Goal: Task Accomplishment & Management: Manage account settings

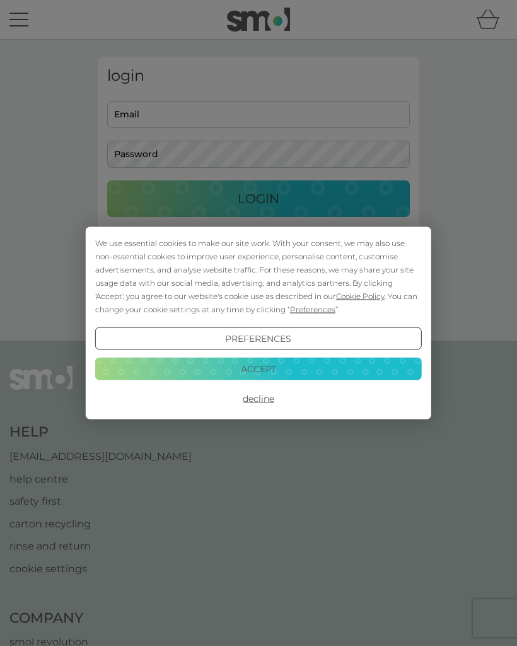
click at [266, 401] on button "Decline" at bounding box center [258, 398] width 327 height 23
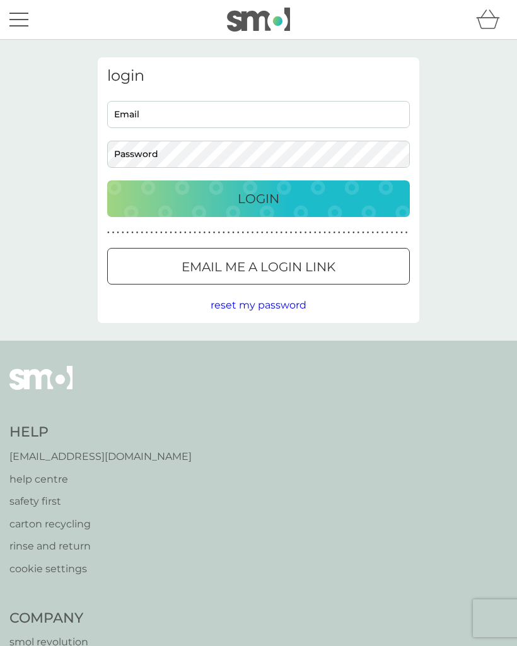
click at [277, 117] on input "Email" at bounding box center [258, 114] width 303 height 27
type input "karenwedlock@googlemail.com"
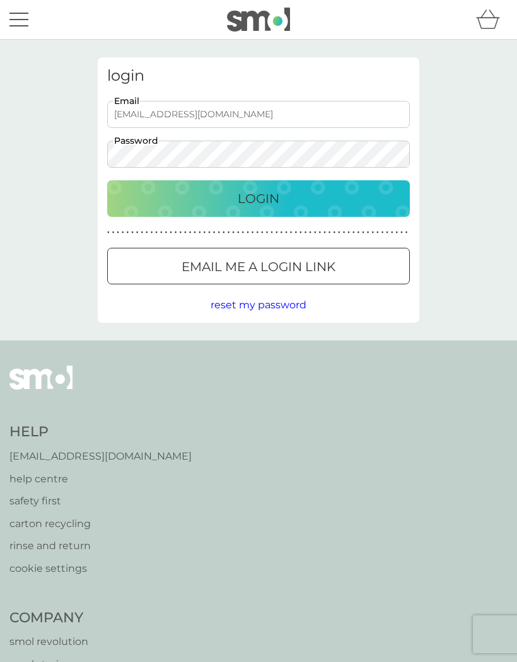
click at [293, 199] on div "Login" at bounding box center [259, 199] width 278 height 20
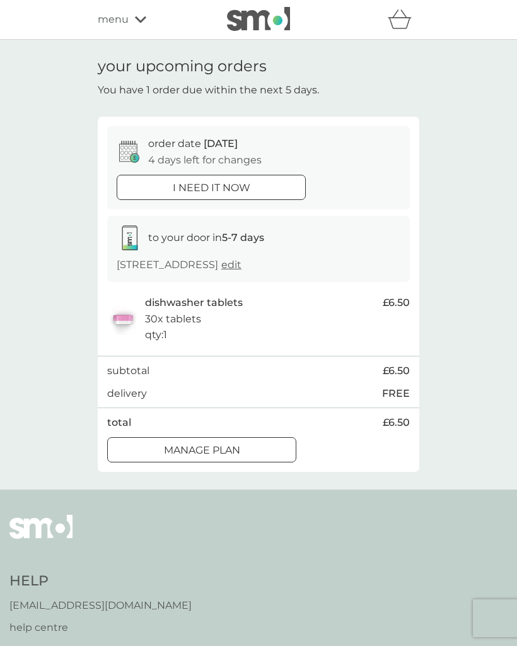
click at [263, 449] on div "Manage plan" at bounding box center [202, 450] width 188 height 16
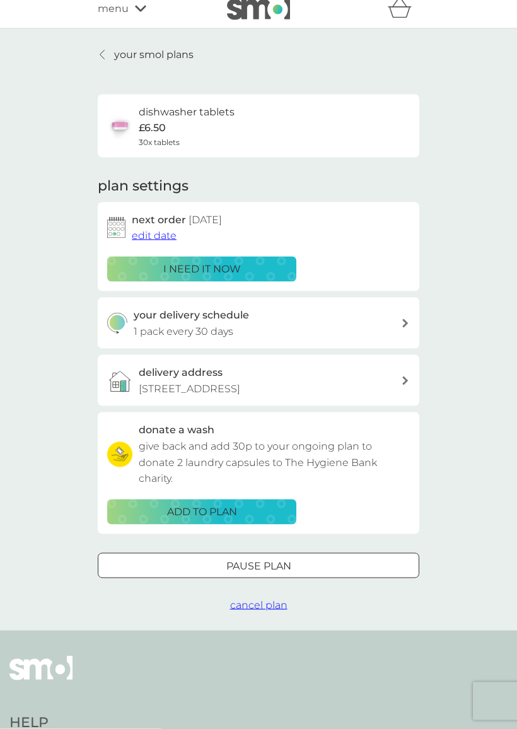
click at [313, 561] on div "Pause plan" at bounding box center [258, 566] width 320 height 16
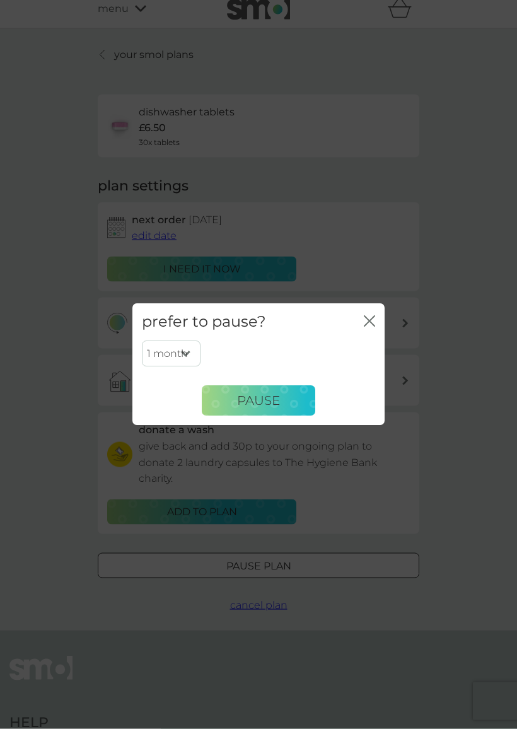
scroll to position [11, 0]
click at [187, 354] on select "1 month 2 months 3 months 4 months 5 months 6 months" at bounding box center [171, 354] width 59 height 26
select select "2"
click at [264, 404] on span "Pause" at bounding box center [258, 400] width 43 height 15
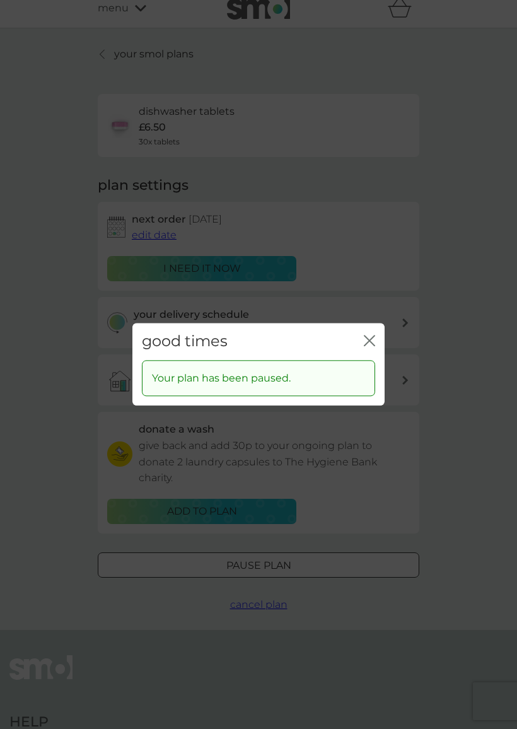
click at [366, 345] on icon "close" at bounding box center [367, 341] width 5 height 10
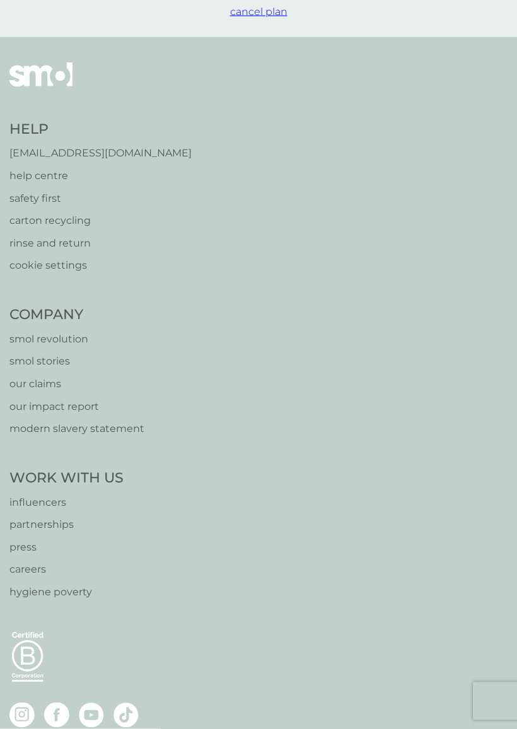
scroll to position [606, 0]
click at [45, 560] on p "careers" at bounding box center [66, 568] width 114 height 16
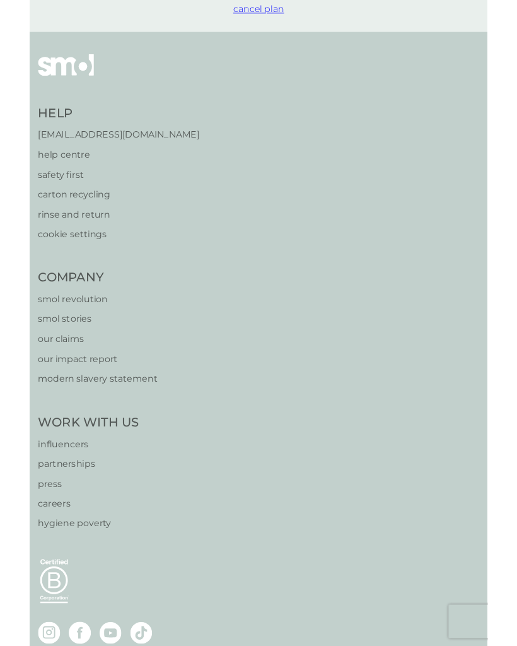
scroll to position [641, 0]
